Goal: Information Seeking & Learning: Learn about a topic

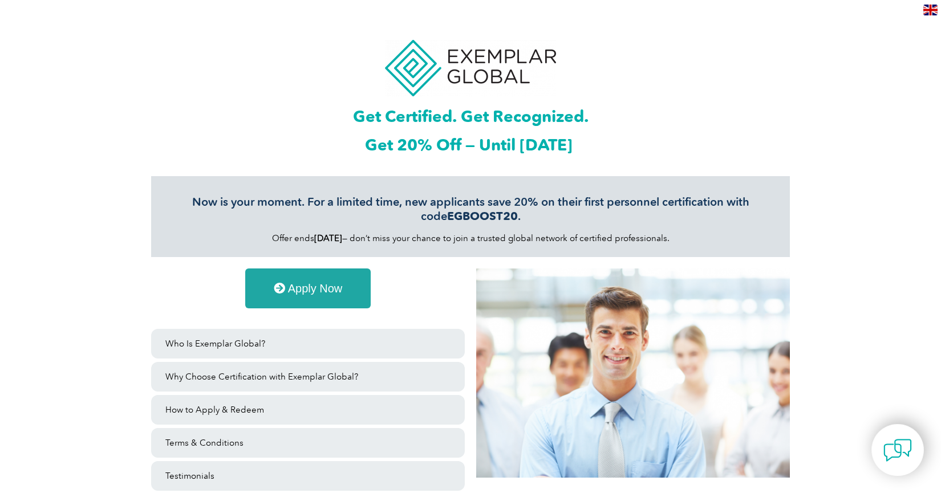
click at [303, 292] on span "Apply Now" at bounding box center [315, 288] width 55 height 11
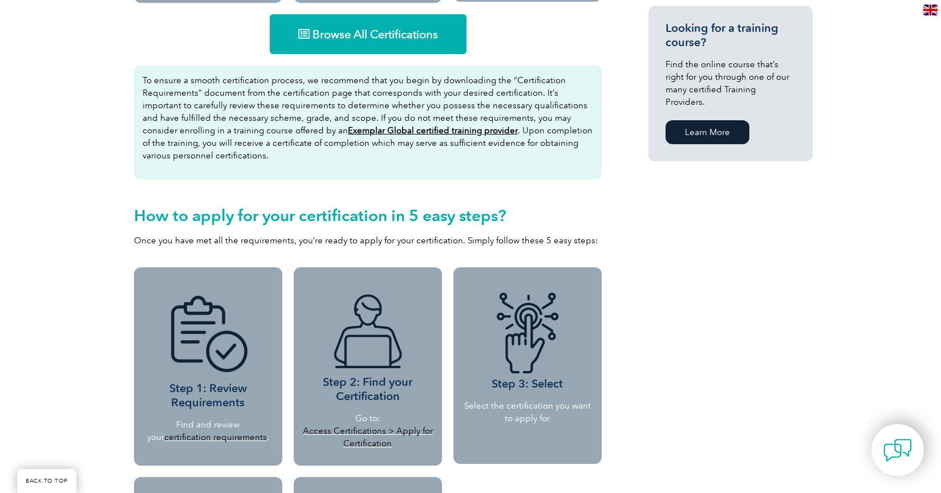
scroll to position [782, 0]
click at [376, 31] on span "Browse All Certifications" at bounding box center [374, 34] width 125 height 11
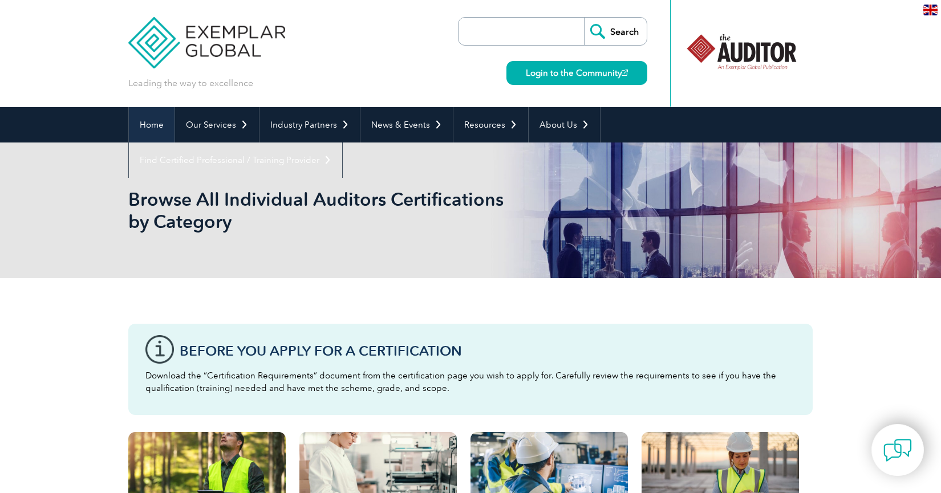
click at [156, 123] on link "Home" at bounding box center [152, 124] width 46 height 35
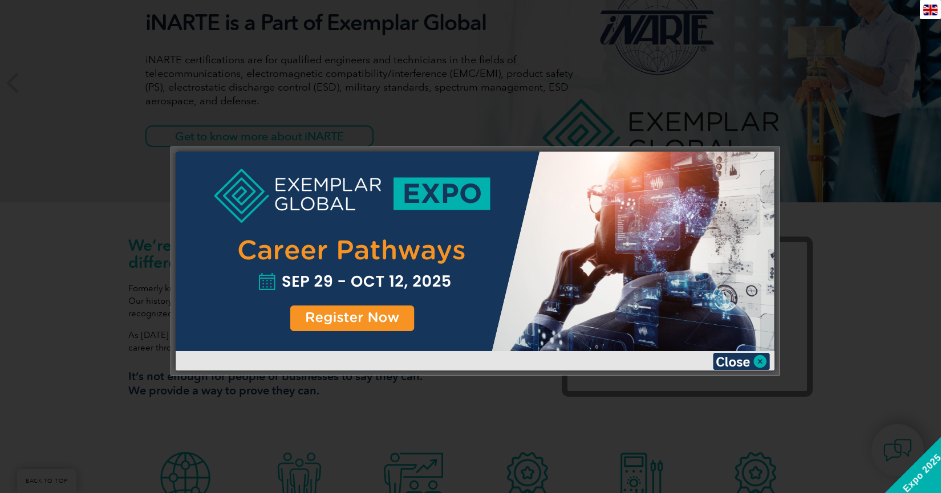
scroll to position [181, 0]
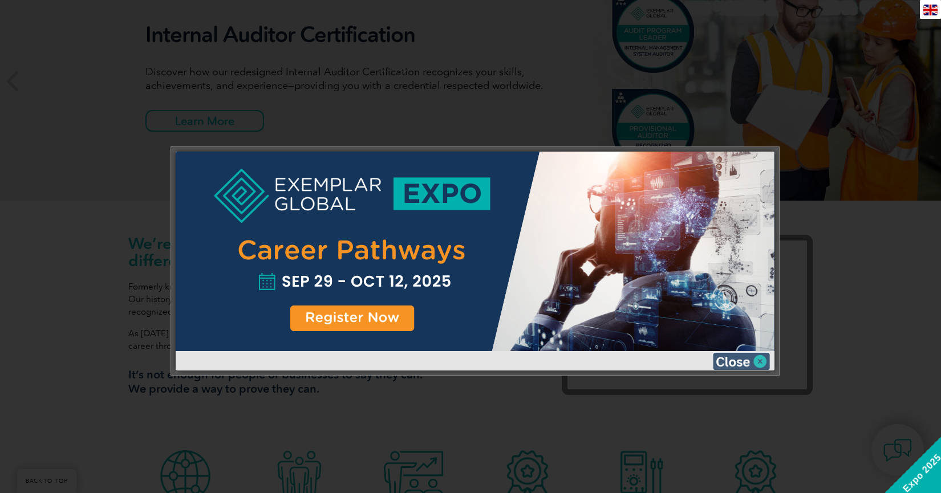
click at [743, 360] on img at bounding box center [741, 361] width 57 height 17
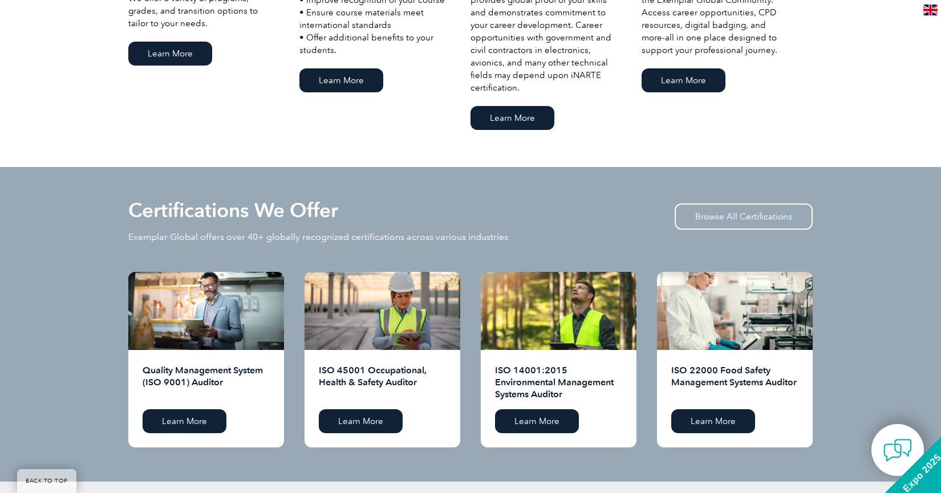
scroll to position [1041, 0]
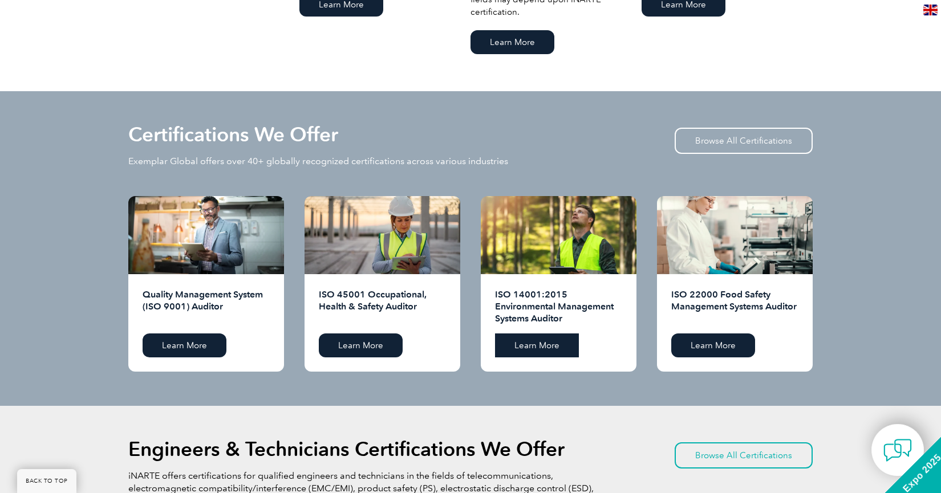
click at [533, 344] on link "Learn More" at bounding box center [537, 346] width 84 height 24
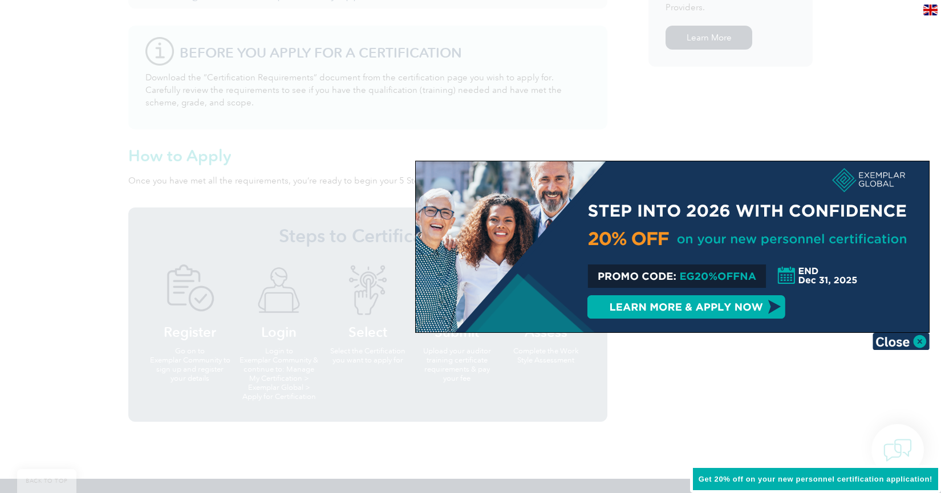
scroll to position [979, 0]
click at [690, 306] on div at bounding box center [672, 246] width 513 height 171
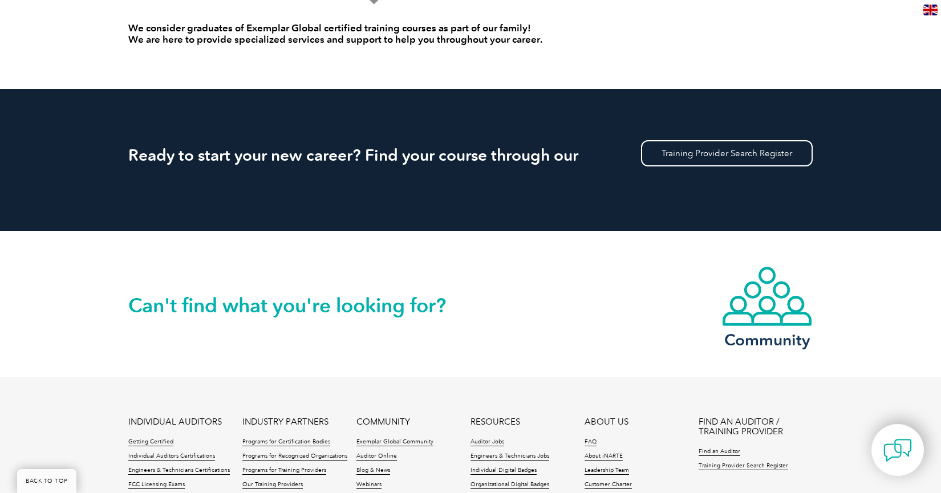
scroll to position [992, 0]
click at [722, 156] on link "Training Provider Search Register" at bounding box center [727, 153] width 172 height 26
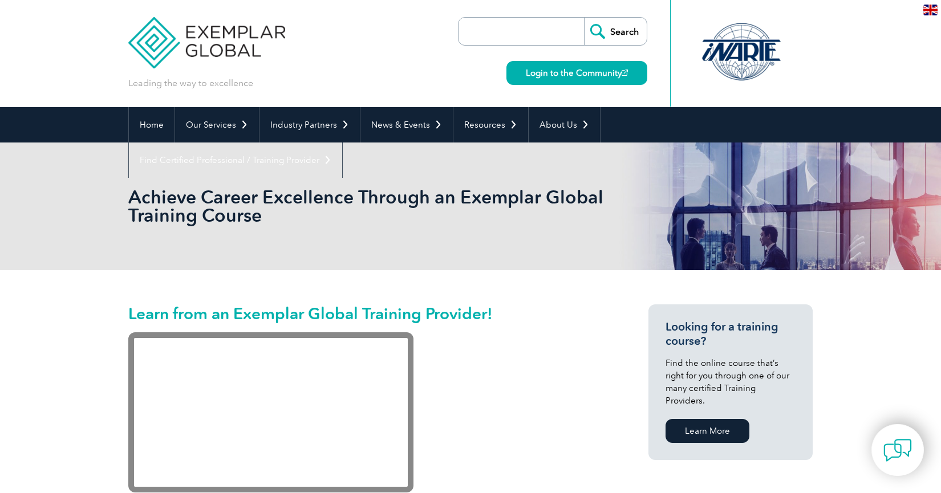
click at [497, 33] on input "search" at bounding box center [524, 31] width 120 height 27
type input "iso14001"
click at [618, 29] on input "Search" at bounding box center [615, 31] width 63 height 27
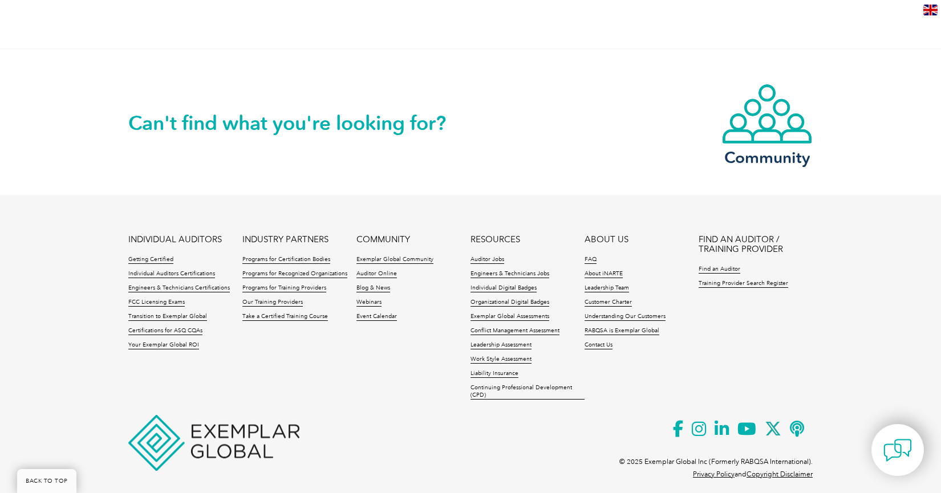
scroll to position [970, 0]
click at [279, 314] on link "Take a Certified Training Course" at bounding box center [285, 318] width 86 height 8
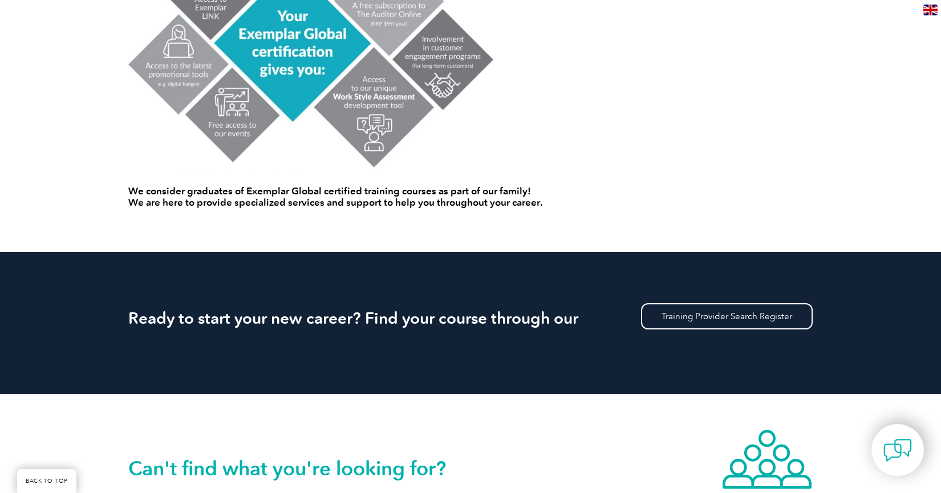
scroll to position [847, 0]
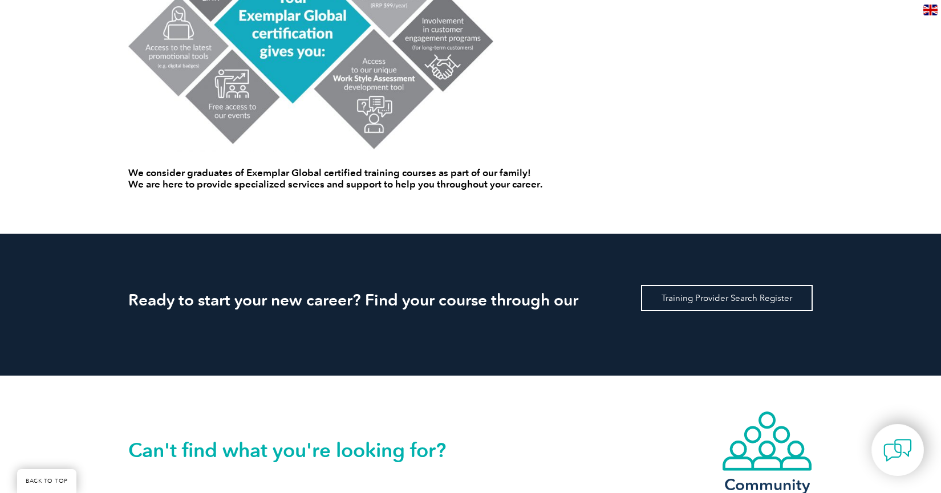
click at [675, 299] on link "Training Provider Search Register" at bounding box center [727, 298] width 172 height 26
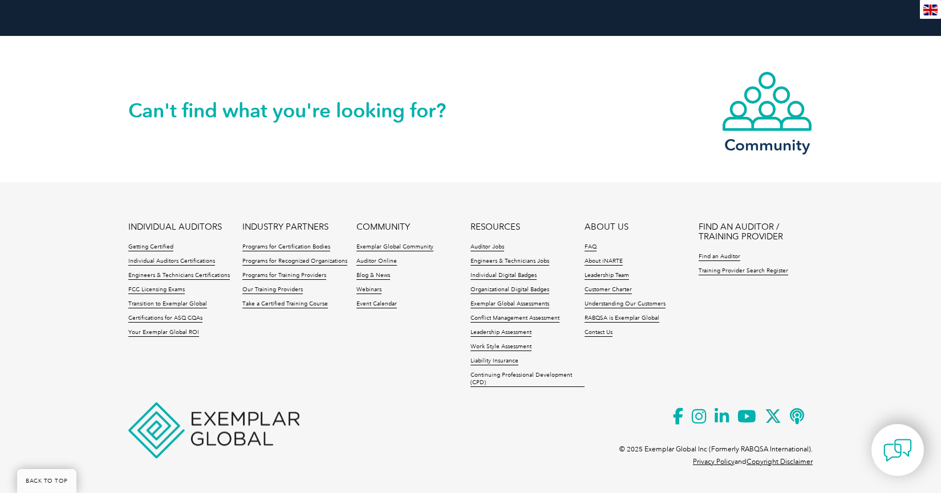
scroll to position [1187, 0]
